Goal: Task Accomplishment & Management: Use online tool/utility

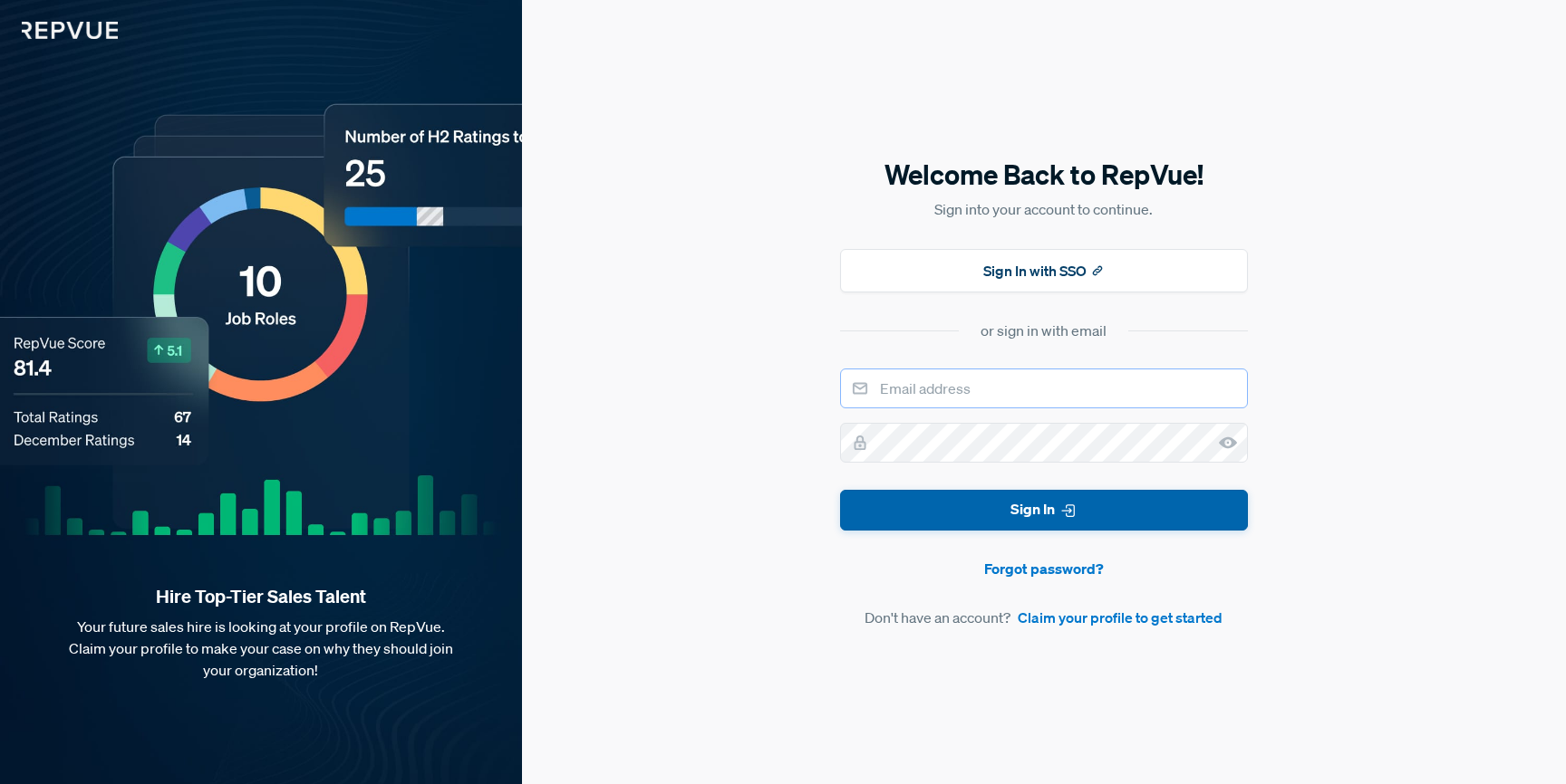
type input "[PERSON_NAME][EMAIL_ADDRESS][DOMAIN_NAME]"
click at [904, 495] on button "Sign In" at bounding box center [1043, 511] width 407 height 41
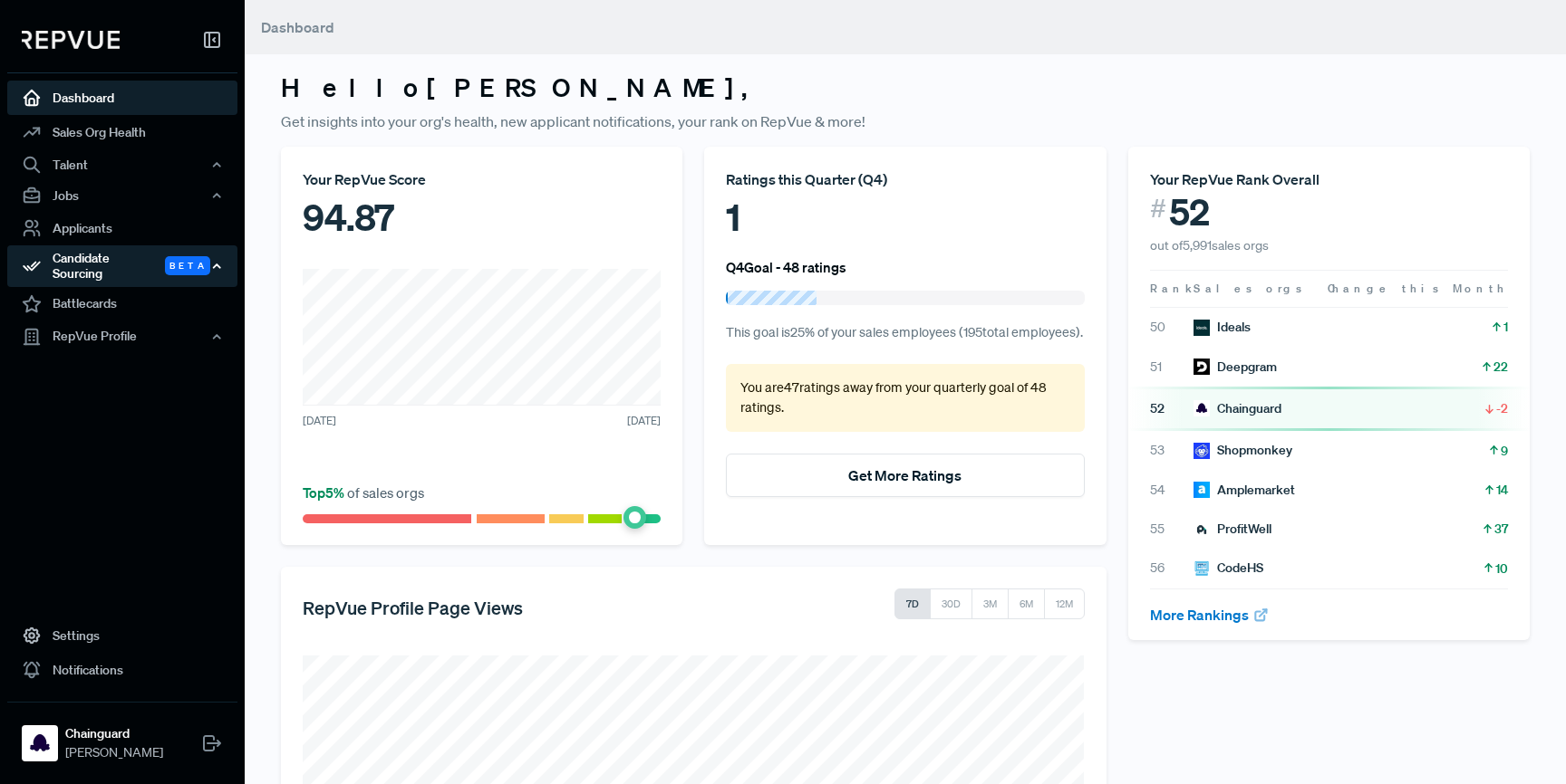
click at [127, 259] on div "Candidate Sourcing Beta" at bounding box center [122, 266] width 230 height 42
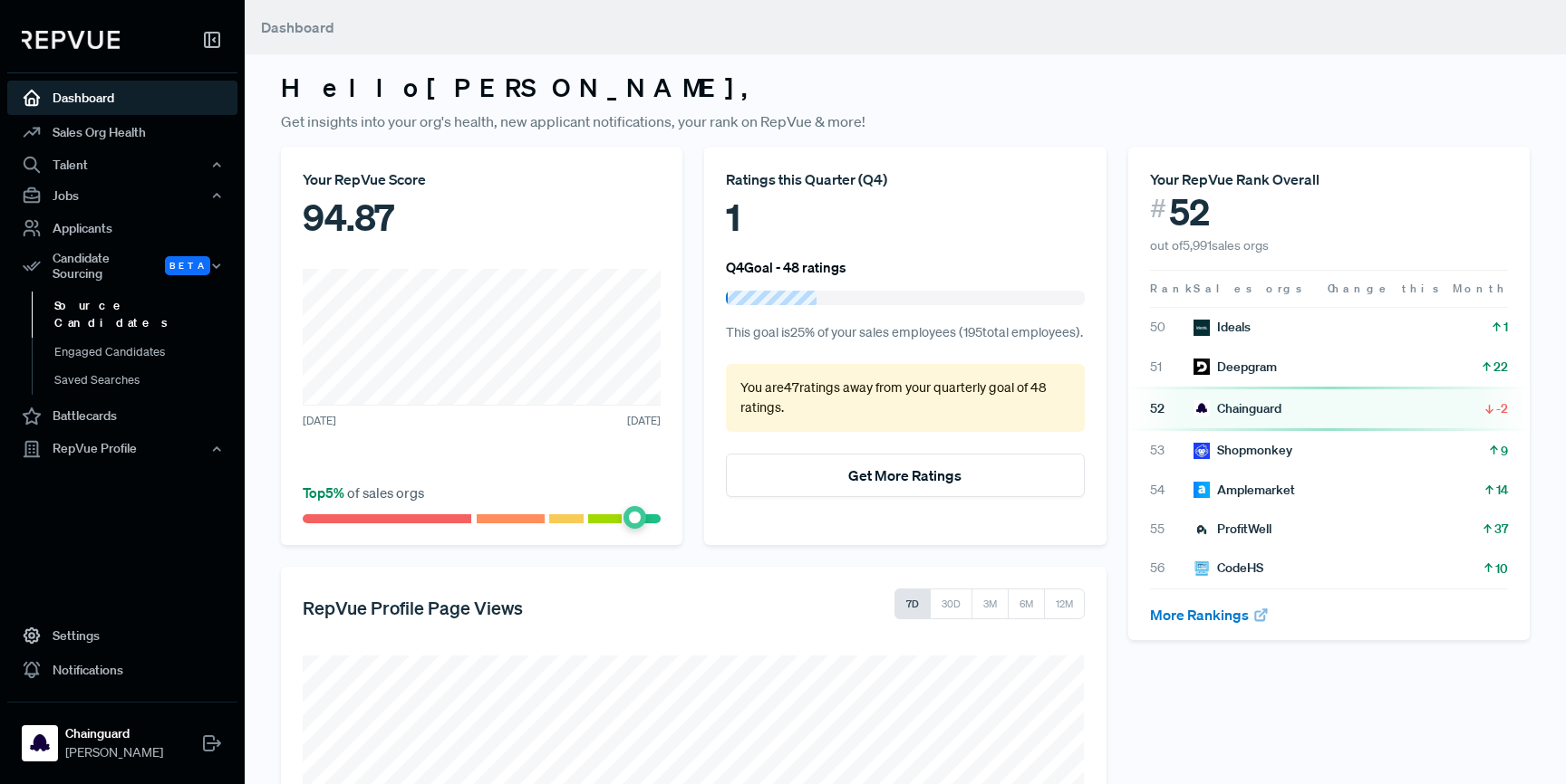
click at [119, 292] on link "Source Candidates" at bounding box center [146, 315] width 230 height 46
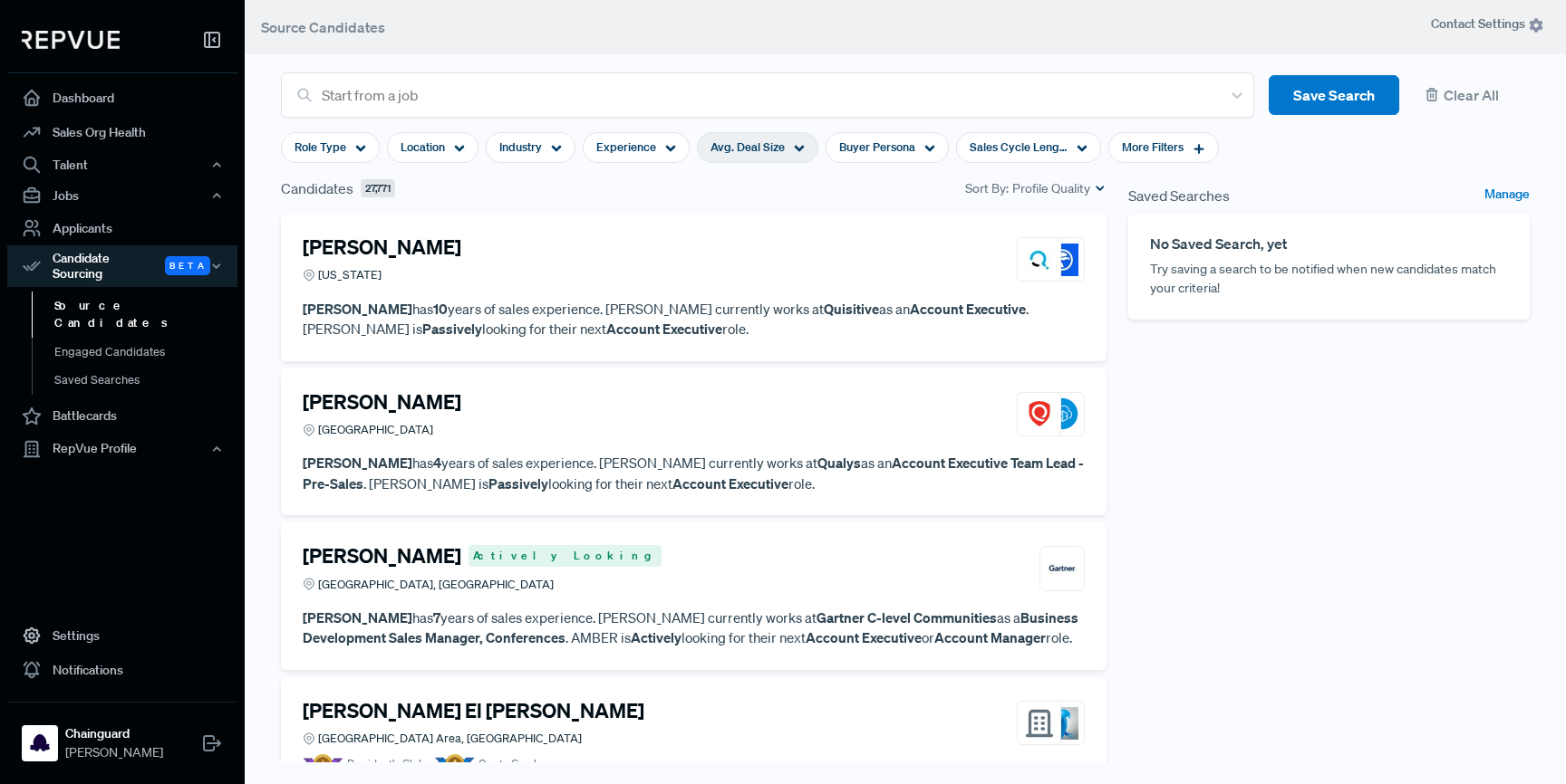
click at [737, 142] on span "Avg. Deal Size" at bounding box center [747, 147] width 74 height 18
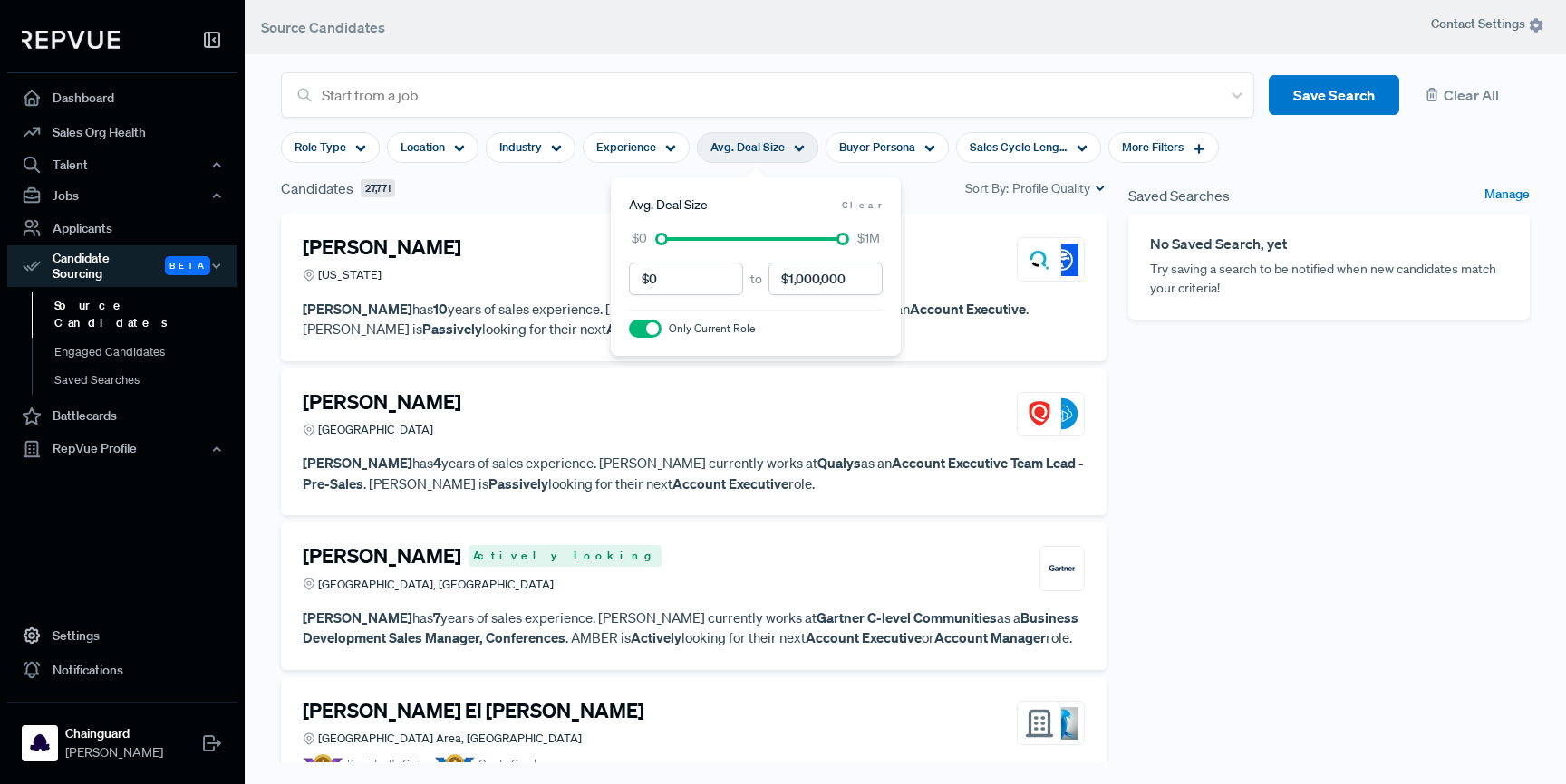
click at [564, 185] on div "Candidates 27,771 Sort By: Profile Quality" at bounding box center [694, 188] width 826 height 22
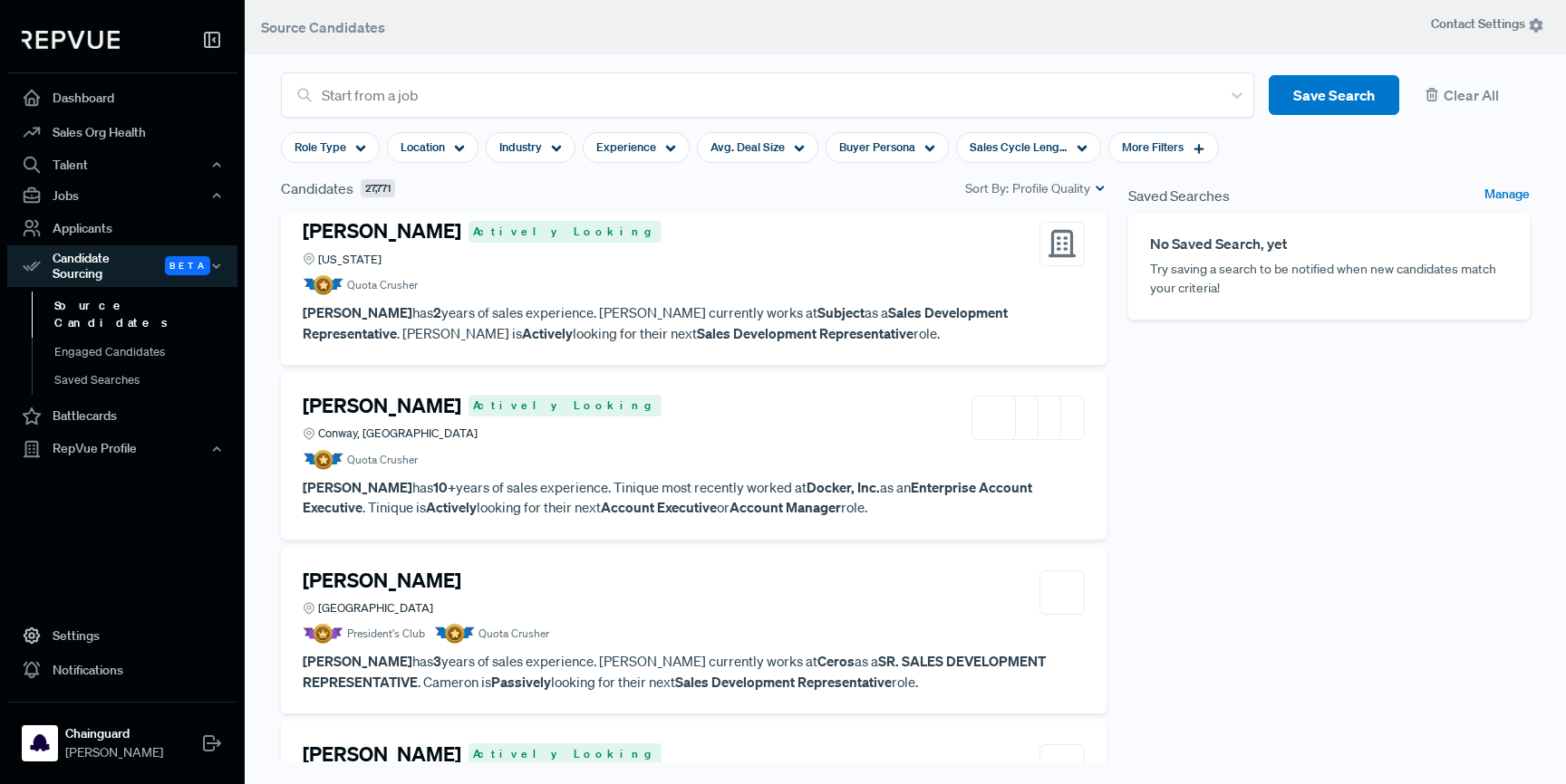
scroll to position [969, 0]
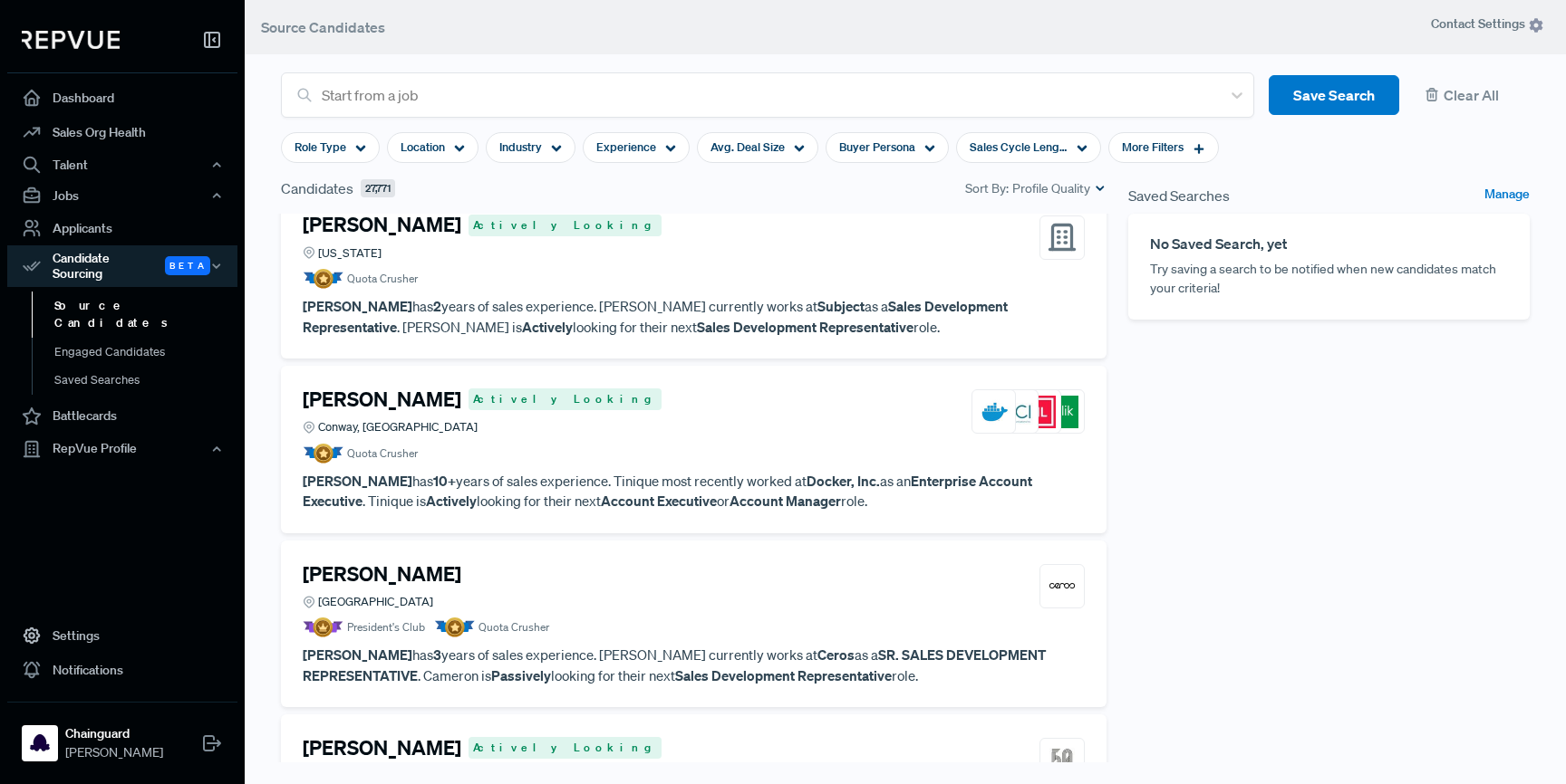
click at [607, 444] on article "Quota Crusher" at bounding box center [694, 454] width 782 height 20
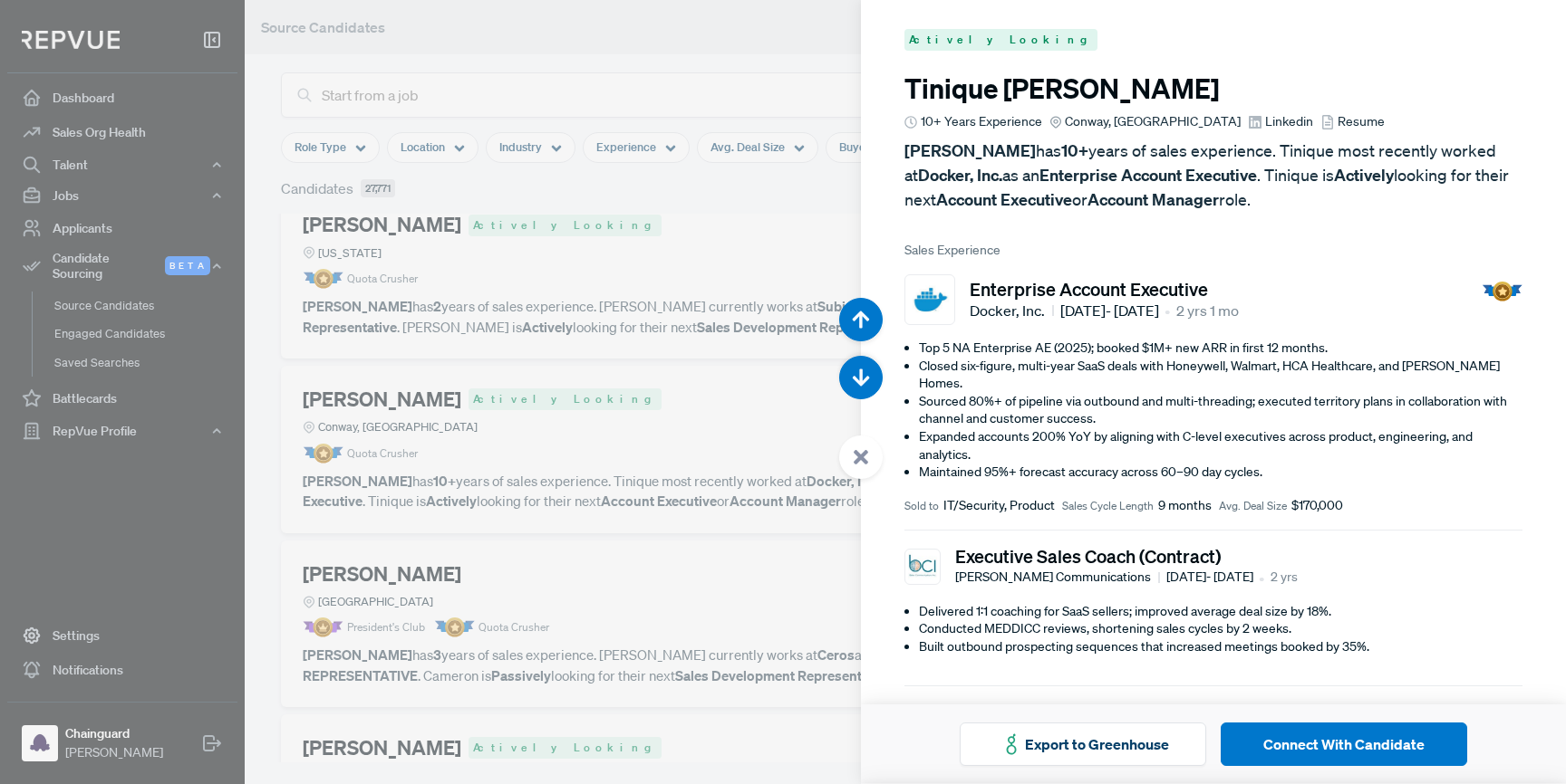
click at [1265, 122] on span "Linkedin" at bounding box center [1289, 122] width 48 height 19
click at [780, 43] on div at bounding box center [783, 392] width 1566 height 784
